Goal: Find specific page/section: Find specific page/section

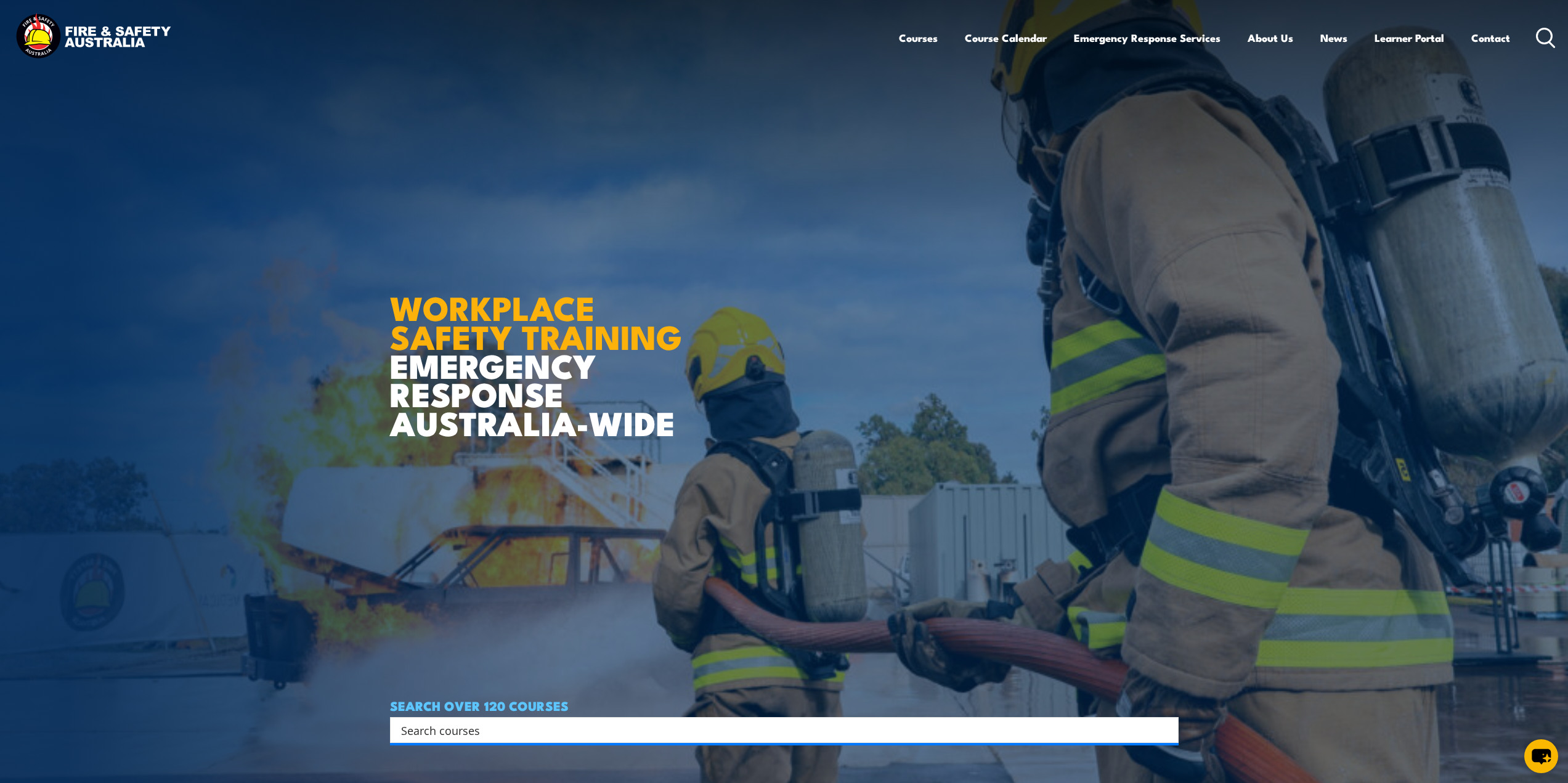
click at [1547, 43] on circle at bounding box center [1544, 35] width 14 height 14
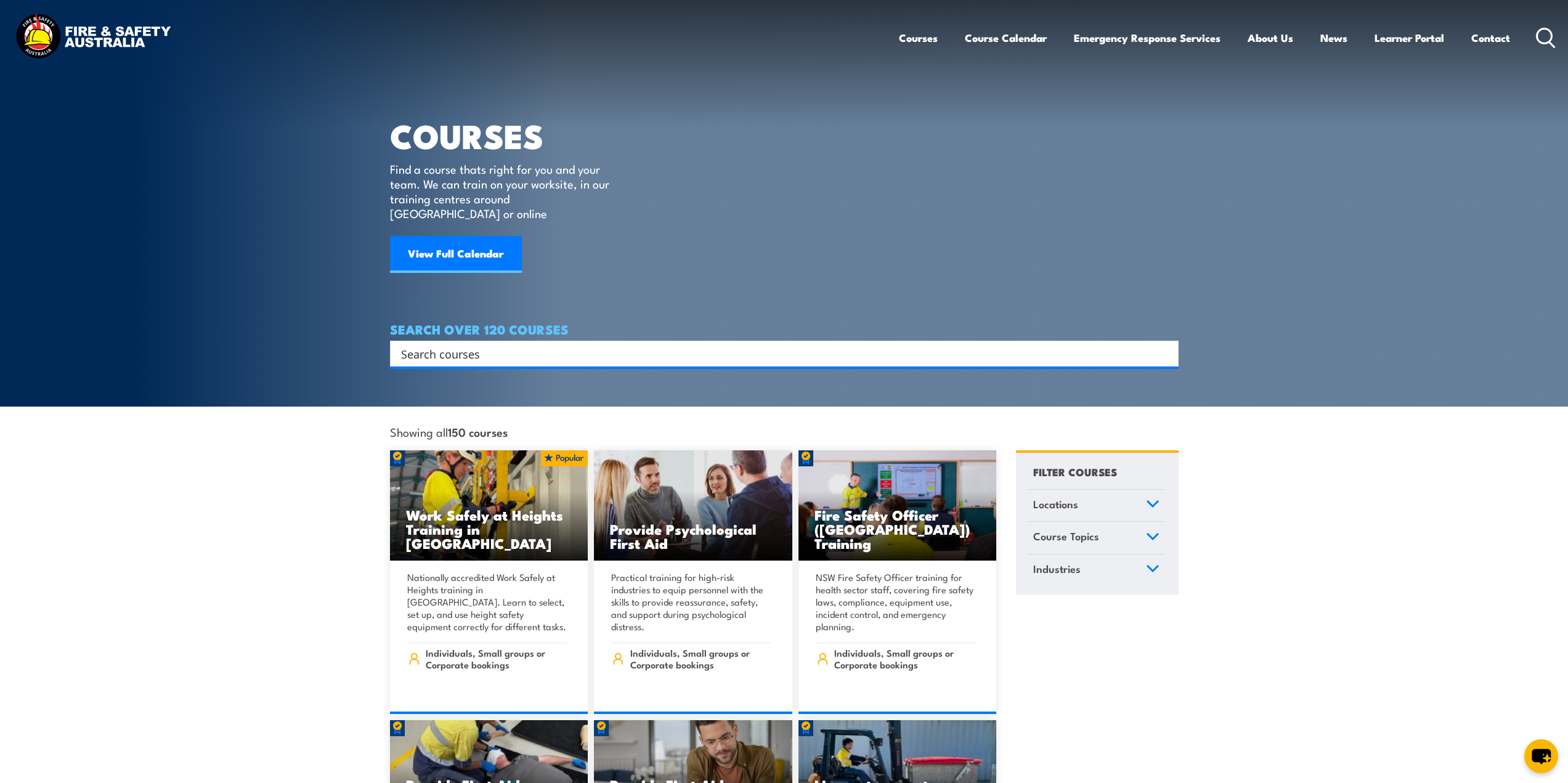
paste input "PMAOMIR346"
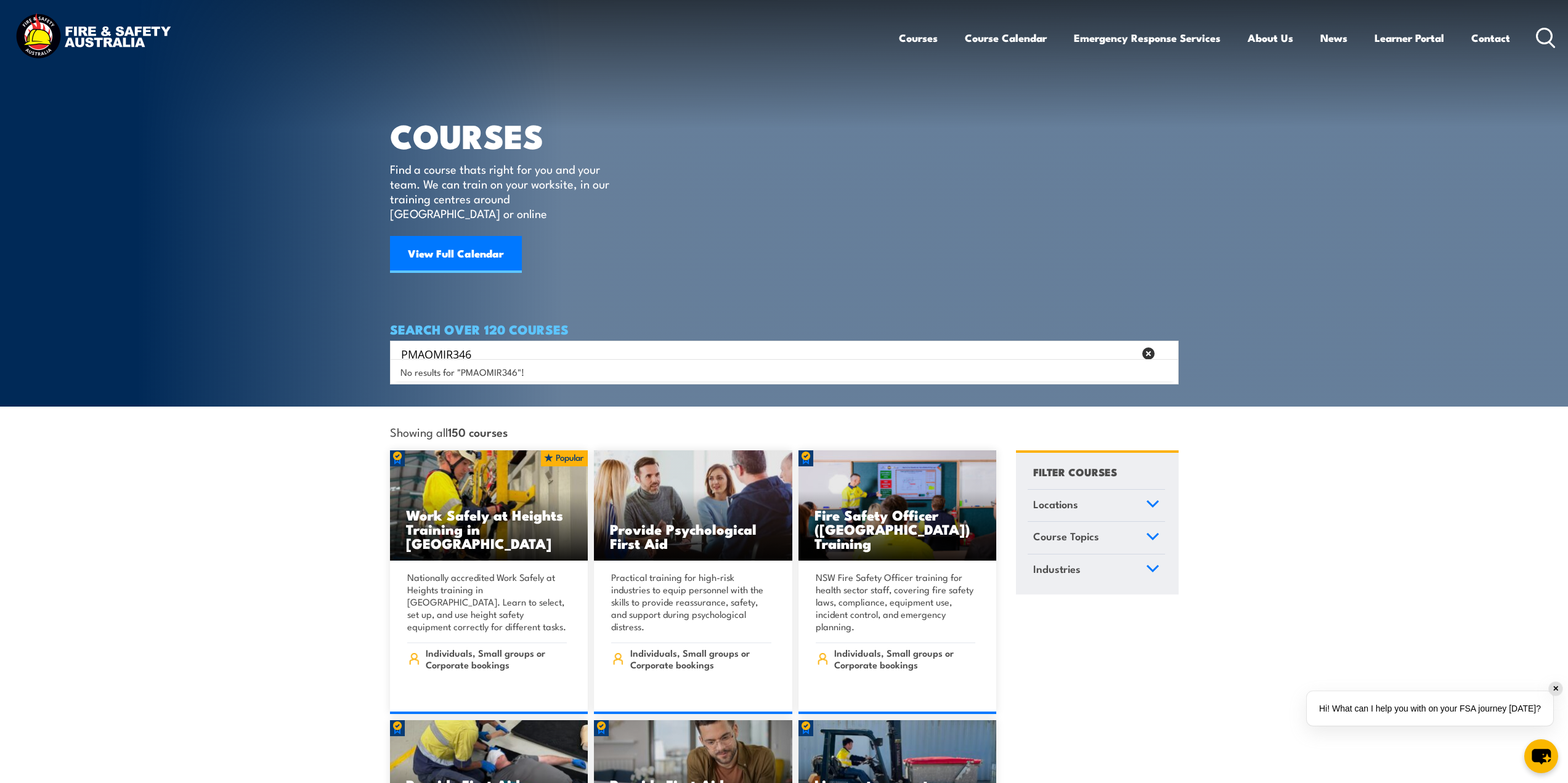
type input "PMAOMIR346"
